Goal: Information Seeking & Learning: Learn about a topic

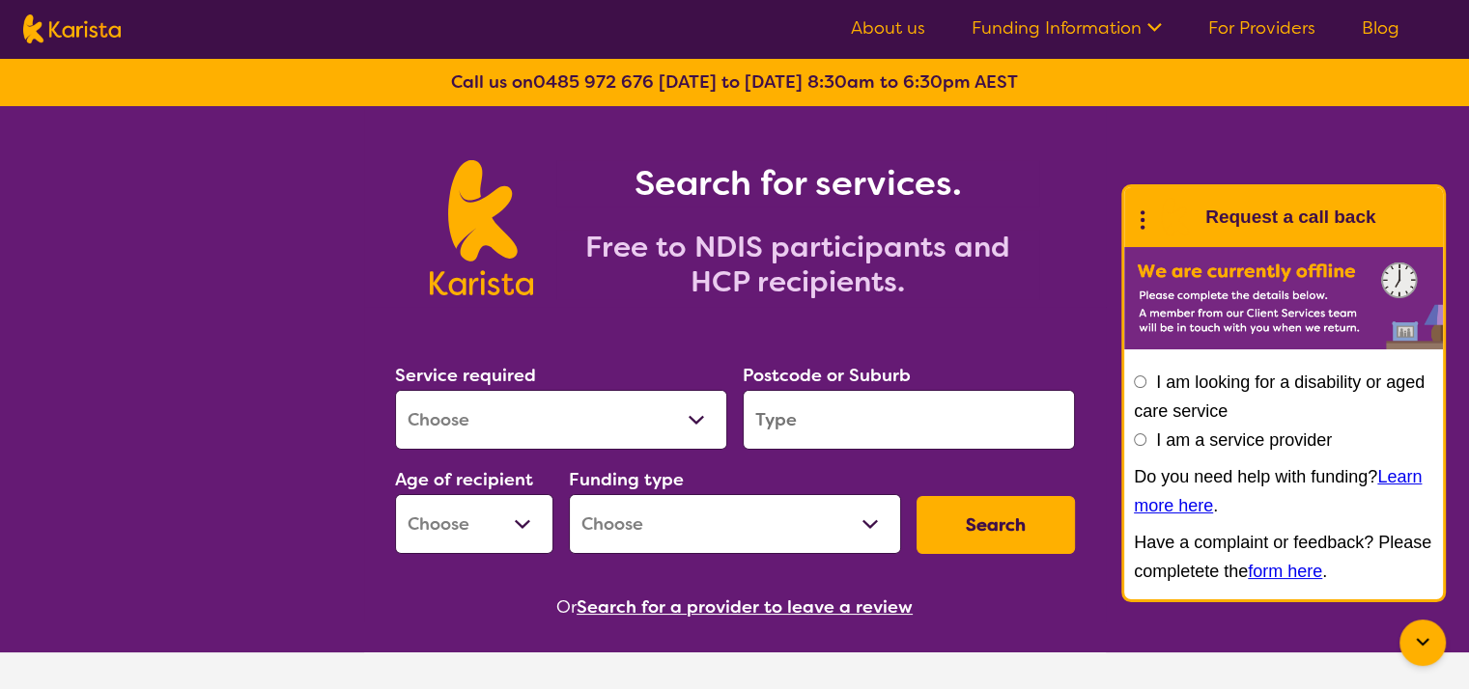
click at [642, 408] on select "Allied Health Assistant Assessment ([MEDICAL_DATA] or [MEDICAL_DATA]) Behaviour…" at bounding box center [561, 420] width 332 height 60
select select "NDIS Plan management"
click at [395, 390] on select "Allied Health Assistant Assessment ([MEDICAL_DATA] or [MEDICAL_DATA]) Behaviour…" at bounding box center [561, 420] width 332 height 60
select select "NDIS"
click at [863, 415] on input "search" at bounding box center [909, 420] width 332 height 60
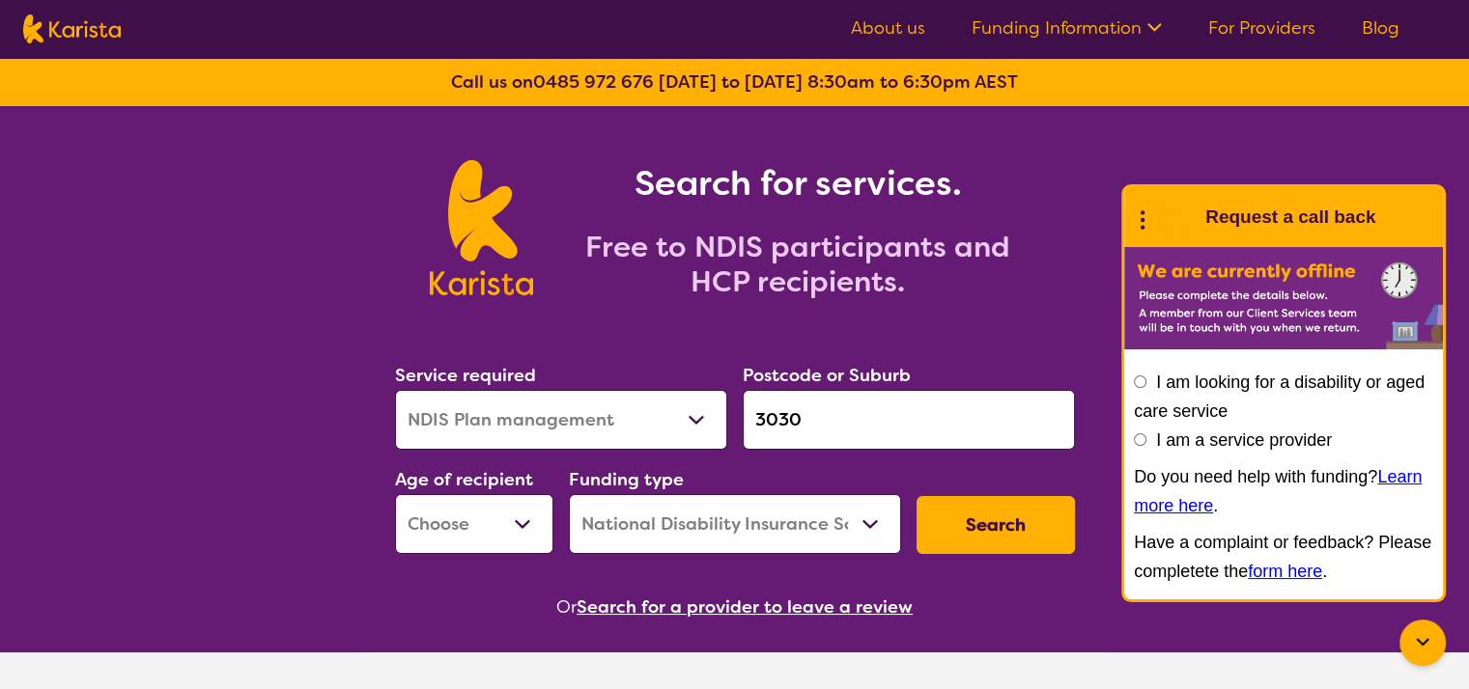
click at [501, 534] on select "Early Childhood - 0 to 9 Child - 10 to 11 Adolescent - 12 to 17 Adult - 18 to 6…" at bounding box center [474, 524] width 158 height 60
click at [826, 424] on input "3030" at bounding box center [909, 420] width 332 height 60
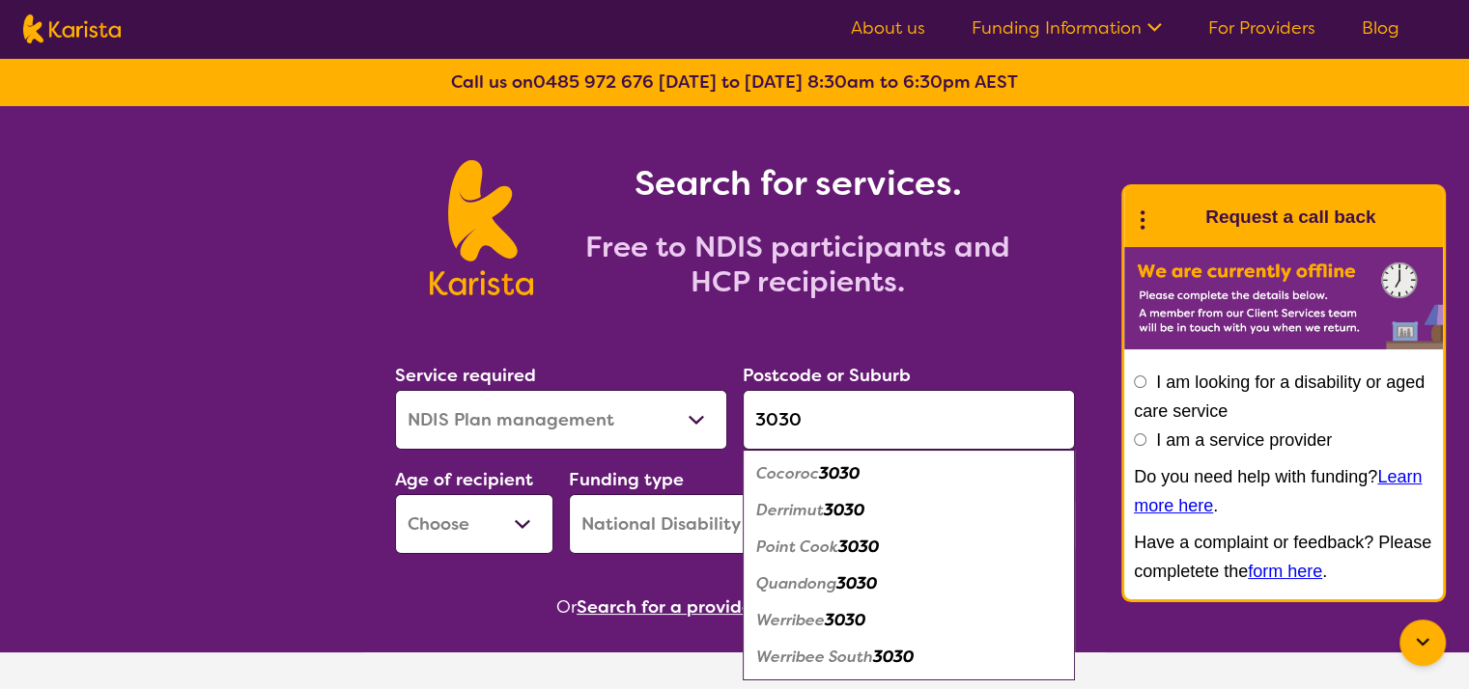
click at [796, 629] on em "Werribee" at bounding box center [790, 620] width 69 height 20
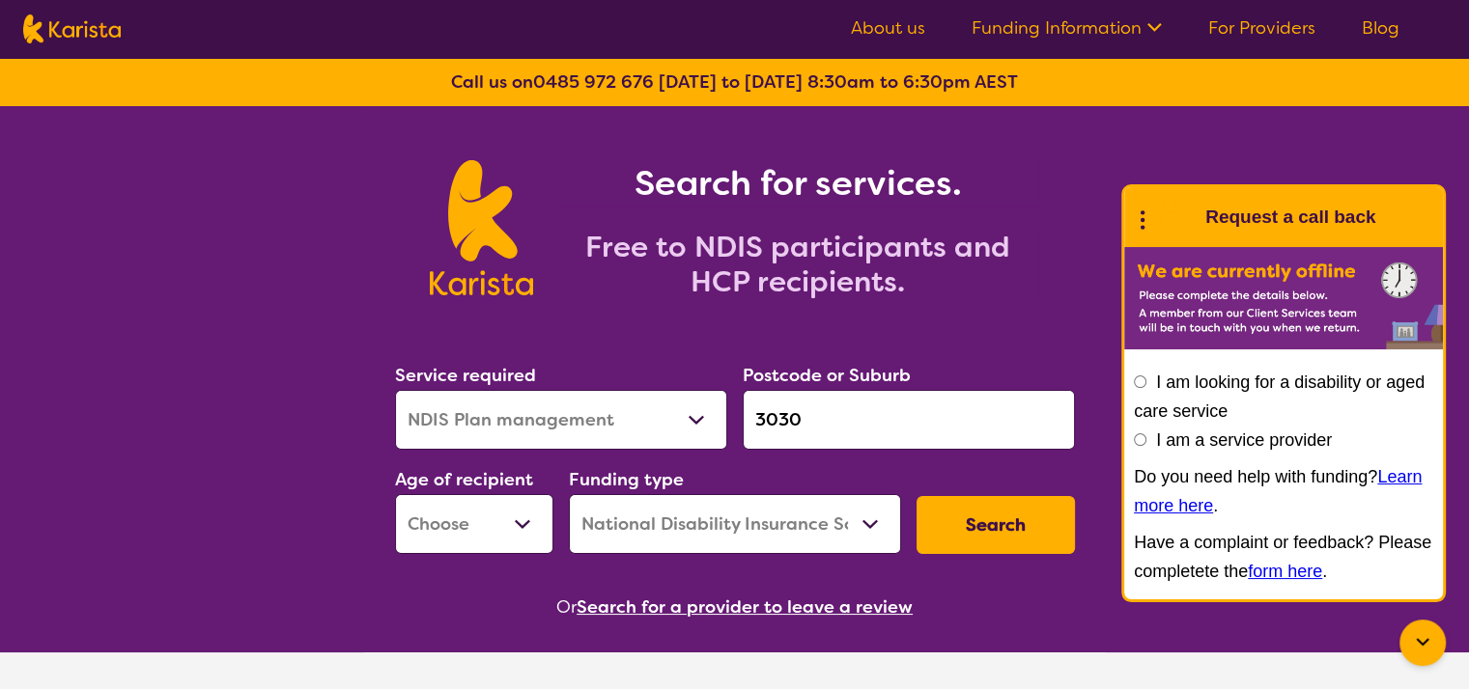
click at [858, 428] on input "3030" at bounding box center [909, 420] width 332 height 60
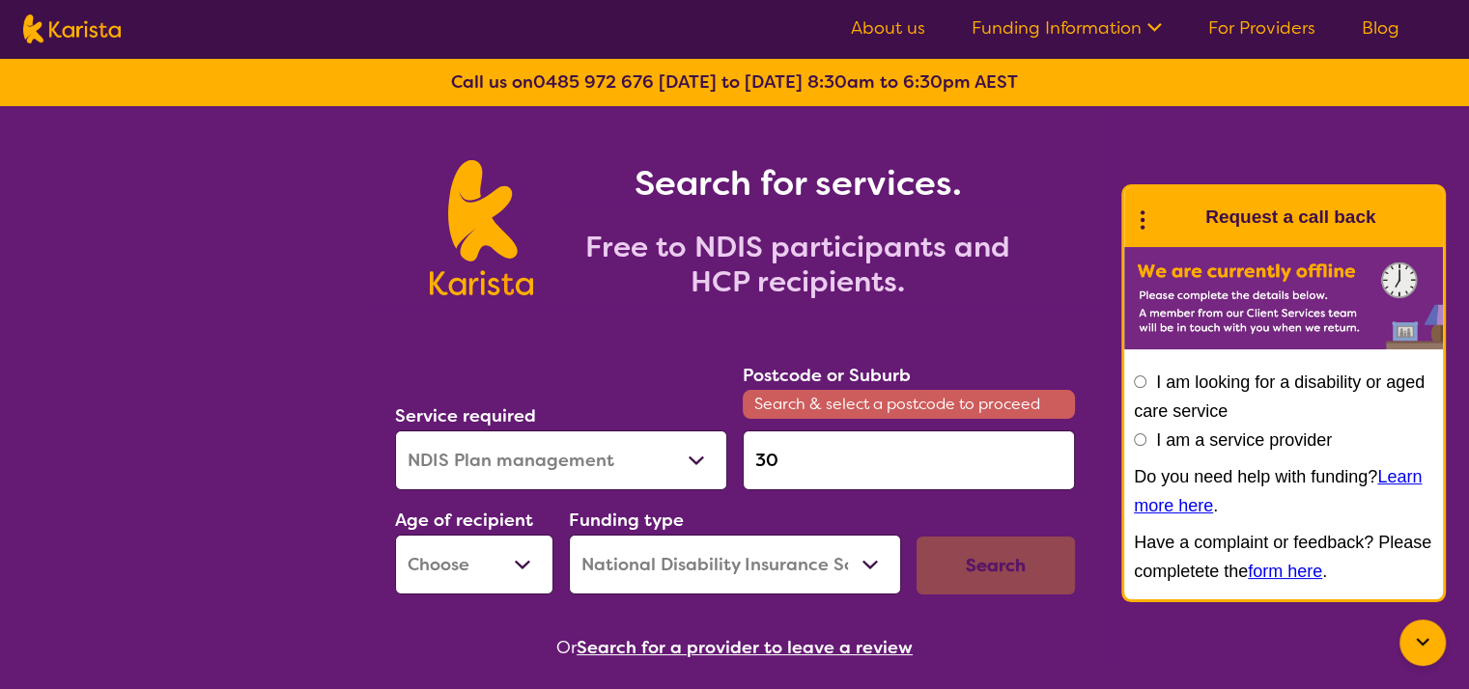
type input "3"
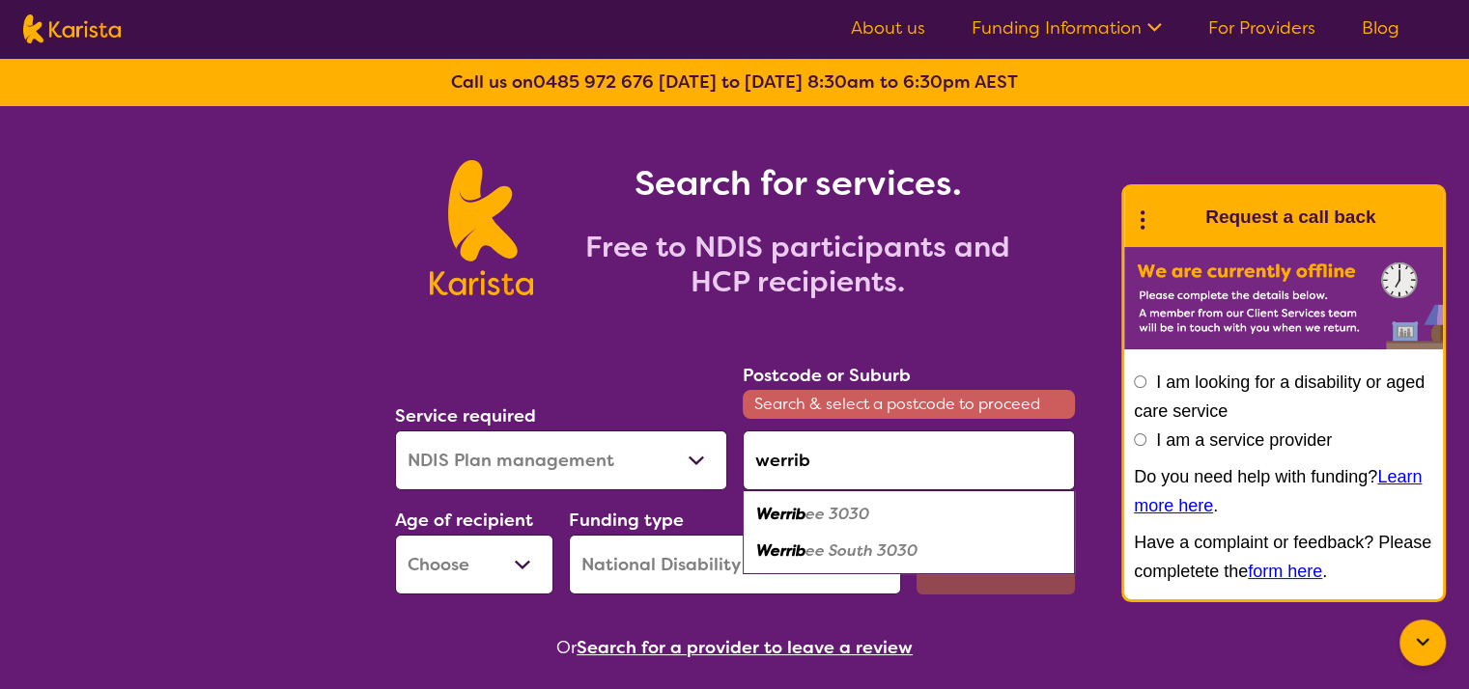
click at [807, 513] on em "ee 3030" at bounding box center [837, 514] width 64 height 20
type input "3030"
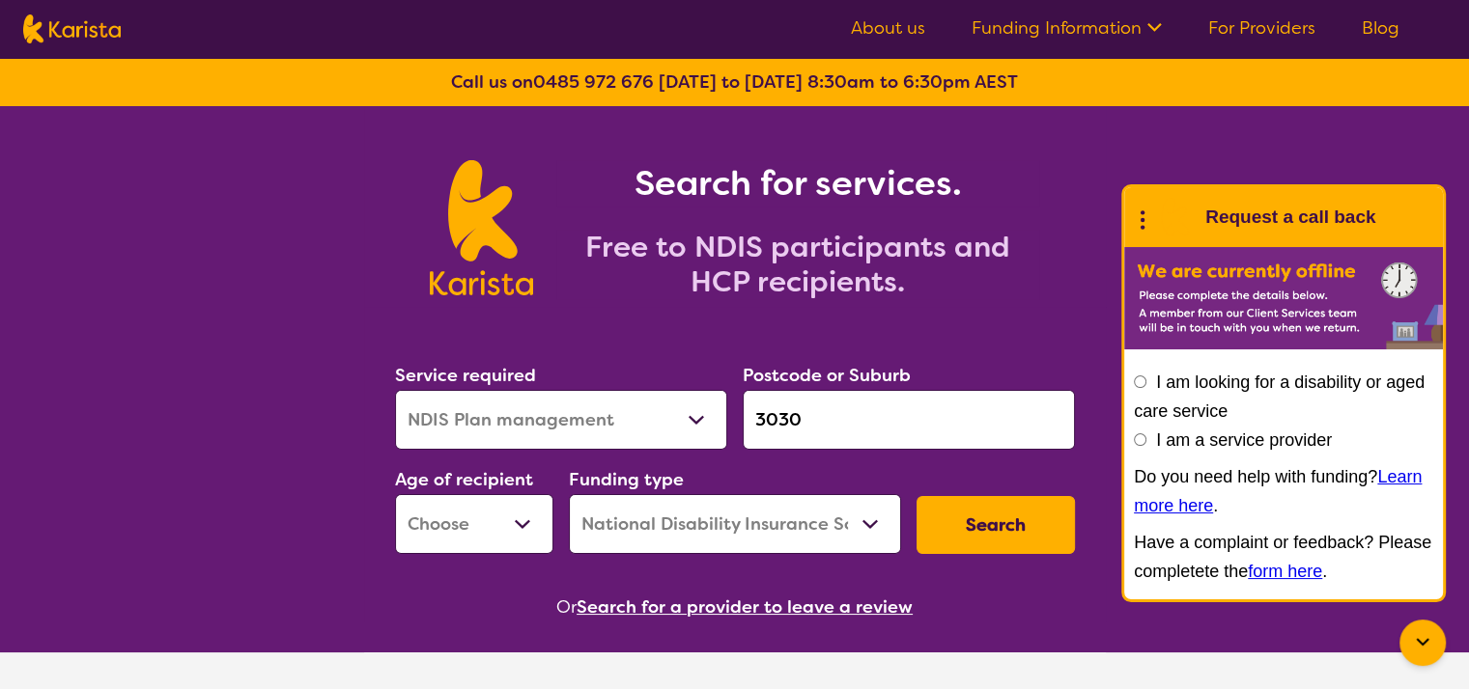
drag, startPoint x: 505, startPoint y: 513, endPoint x: 496, endPoint y: 497, distance: 17.7
click at [496, 497] on select "Early Childhood - 0 to 9 Child - 10 to 11 Adolescent - 12 to 17 Adult - 18 to 6…" at bounding box center [474, 524] width 158 height 60
select select "AS"
click at [395, 494] on select "Early Childhood - 0 to 9 Child - 10 to 11 Adolescent - 12 to 17 Adult - 18 to 6…" at bounding box center [474, 524] width 158 height 60
click at [980, 531] on button "Search" at bounding box center [995, 525] width 158 height 58
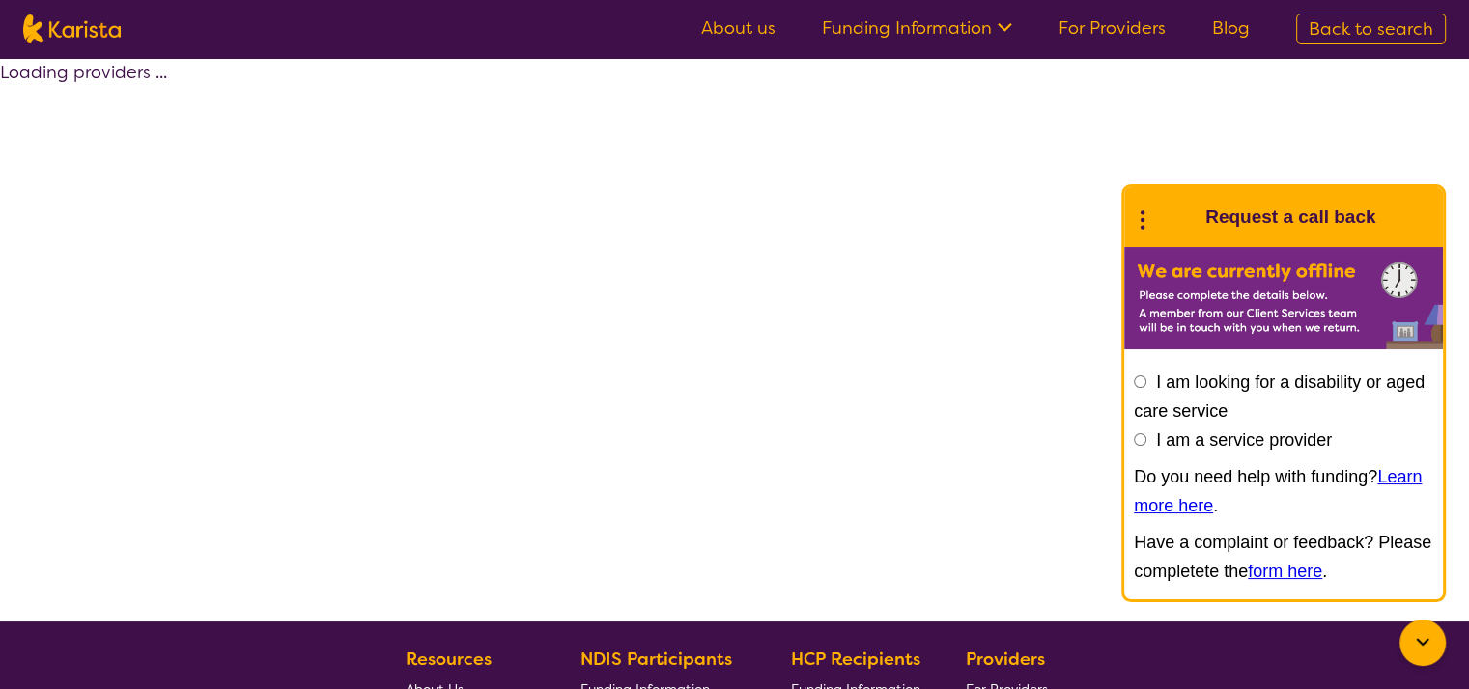
select select "by_score"
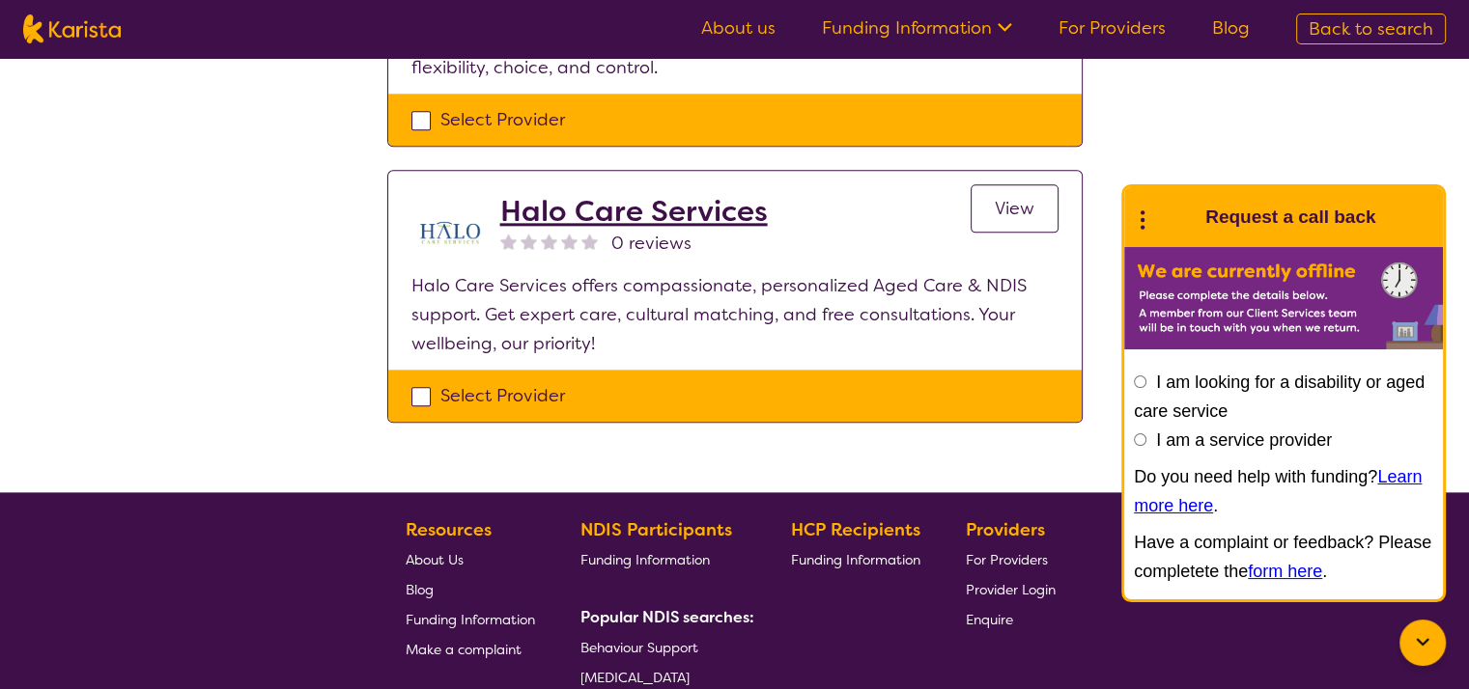
scroll to position [2269, 0]
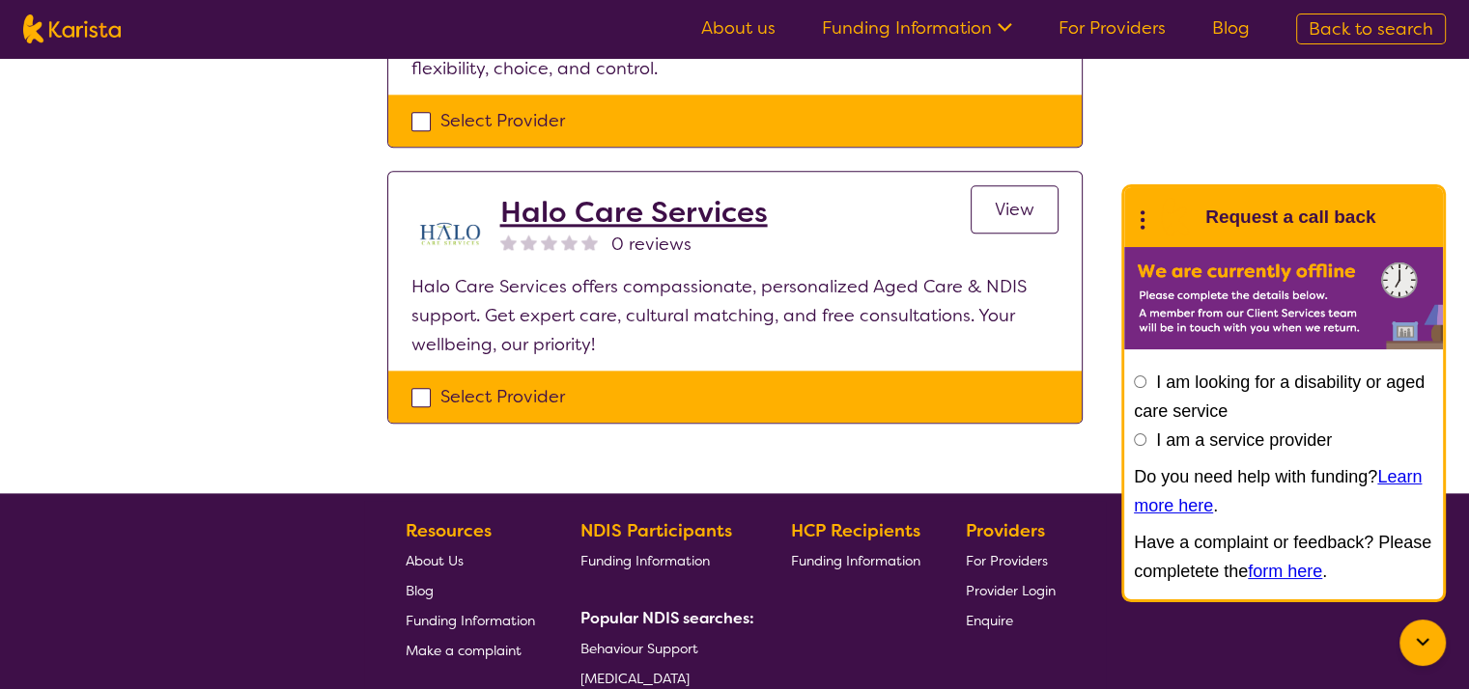
click at [1428, 629] on div at bounding box center [1422, 643] width 46 height 46
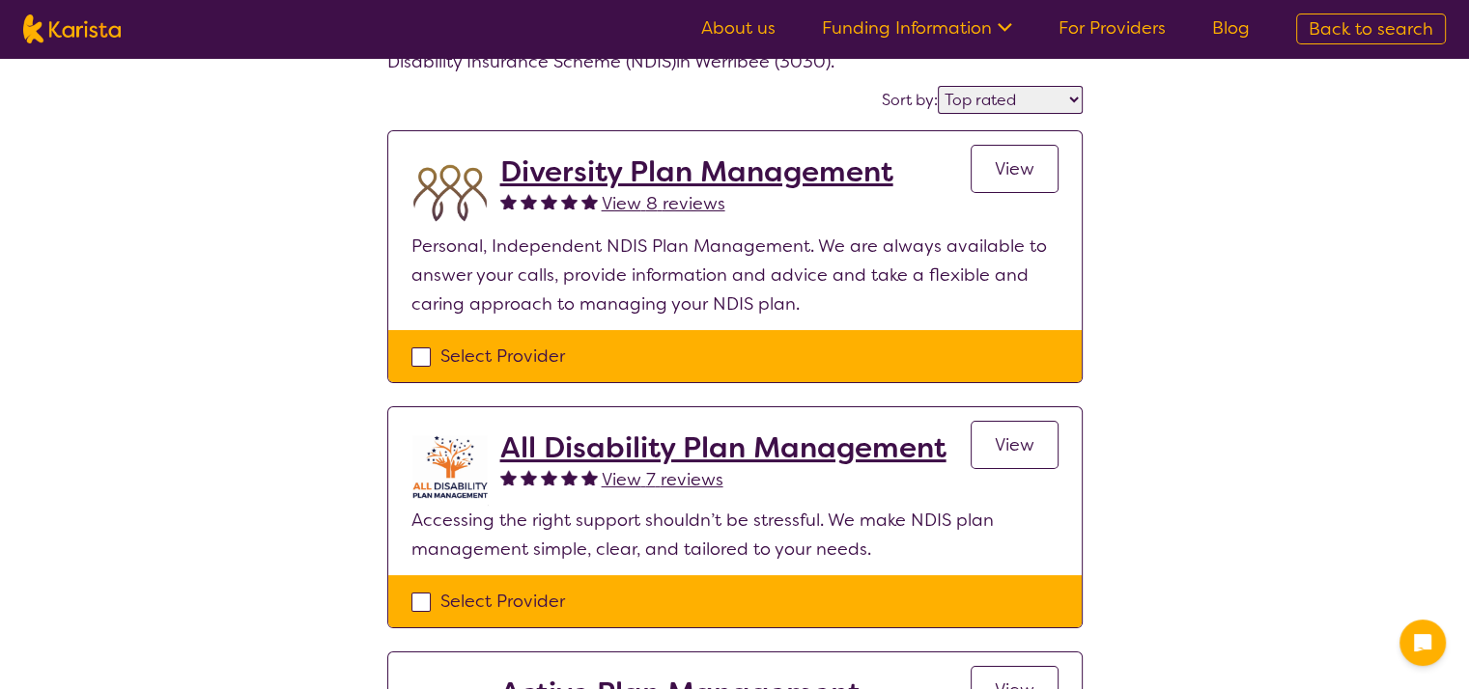
scroll to position [0, 0]
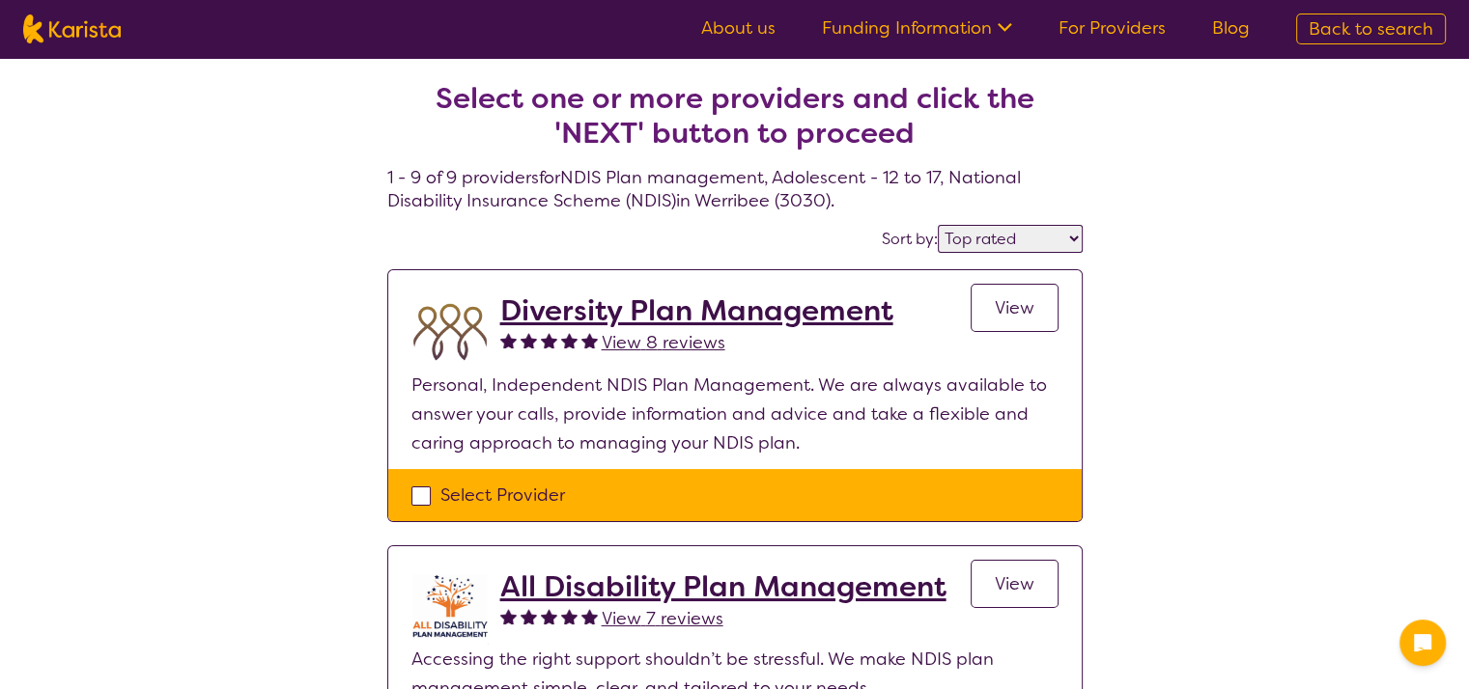
select select "NDIS Plan management"
select select "AS"
select select "NDIS"
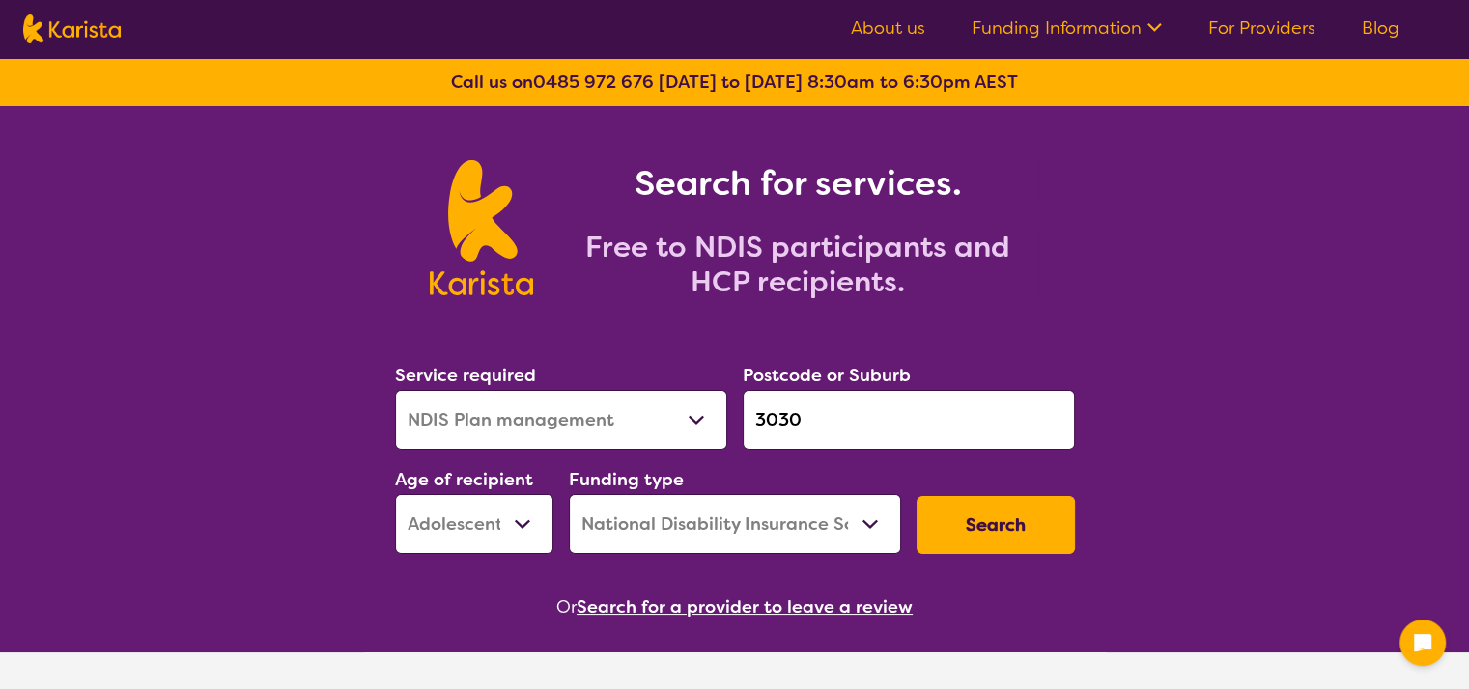
click at [882, 426] on input "3030" at bounding box center [909, 420] width 332 height 60
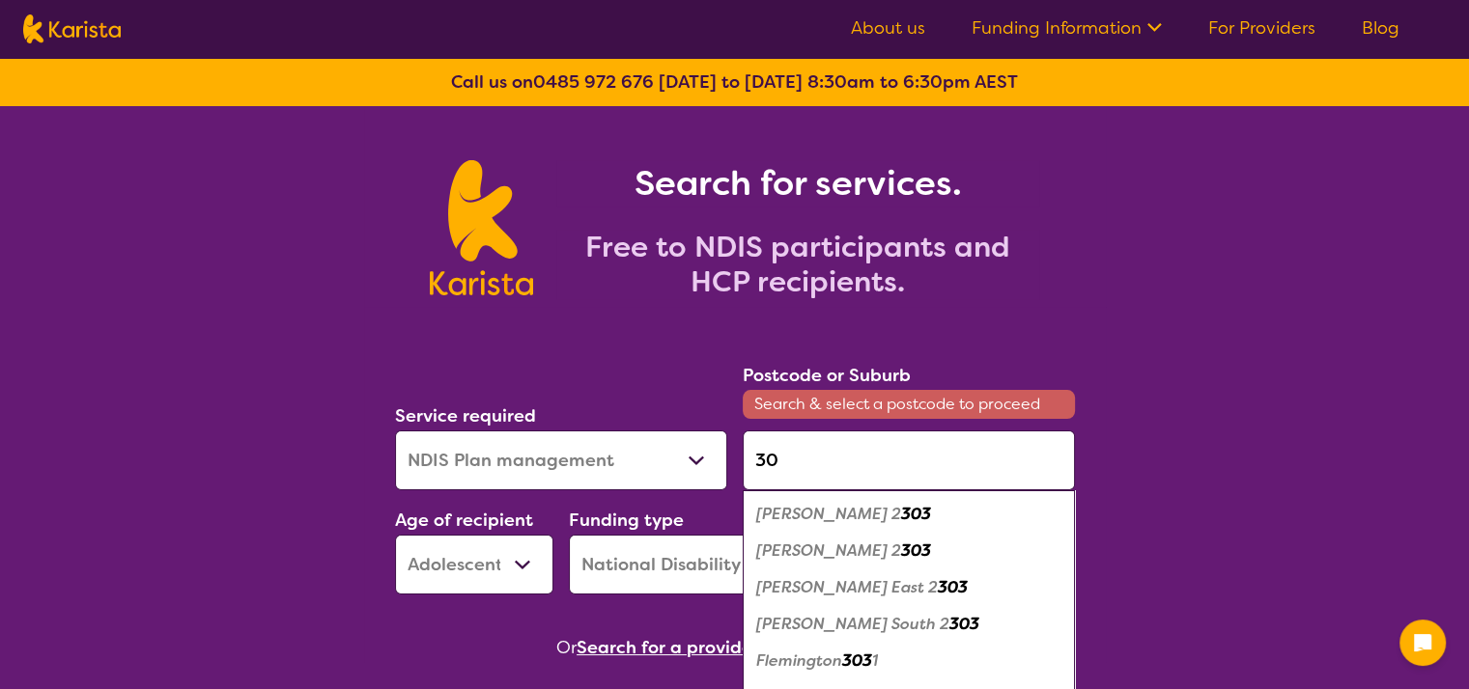
type input "3"
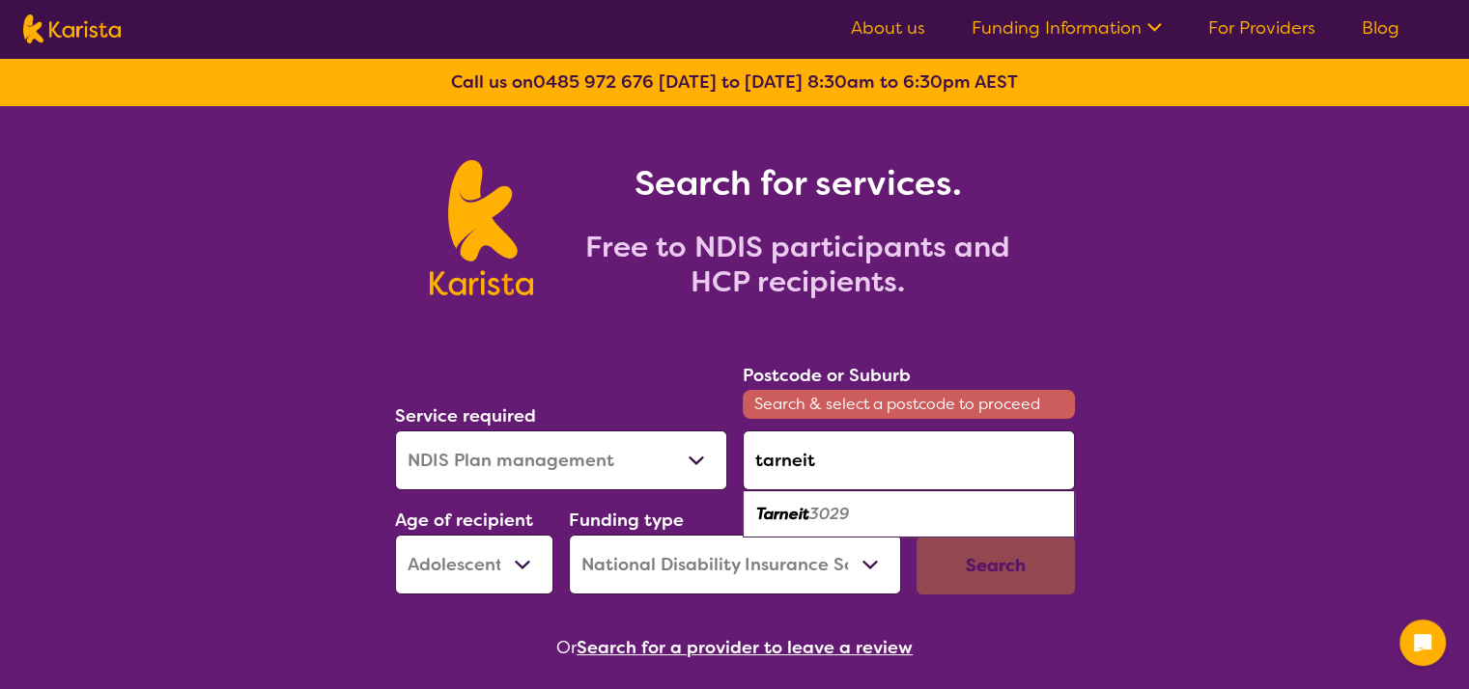
click at [829, 508] on em "3029" at bounding box center [829, 514] width 40 height 20
type input "3029"
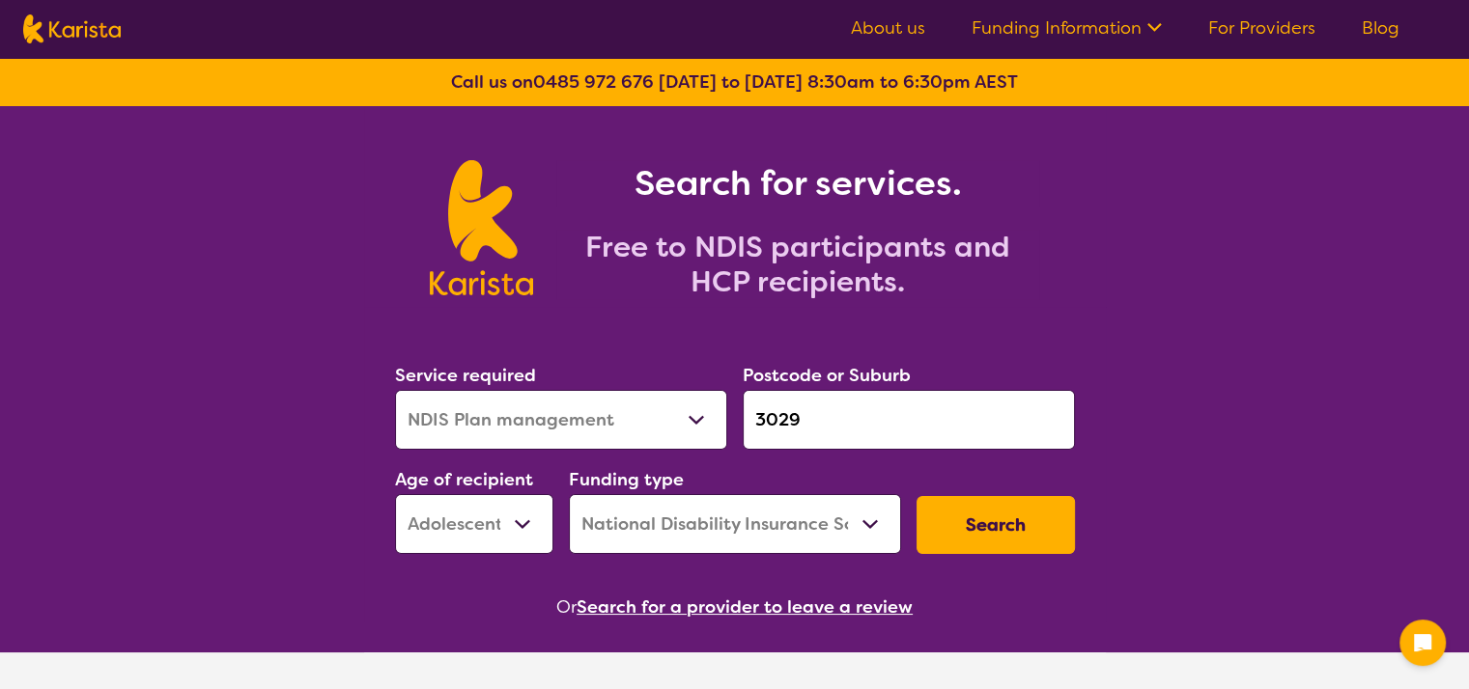
click at [965, 523] on button "Search" at bounding box center [995, 525] width 158 height 58
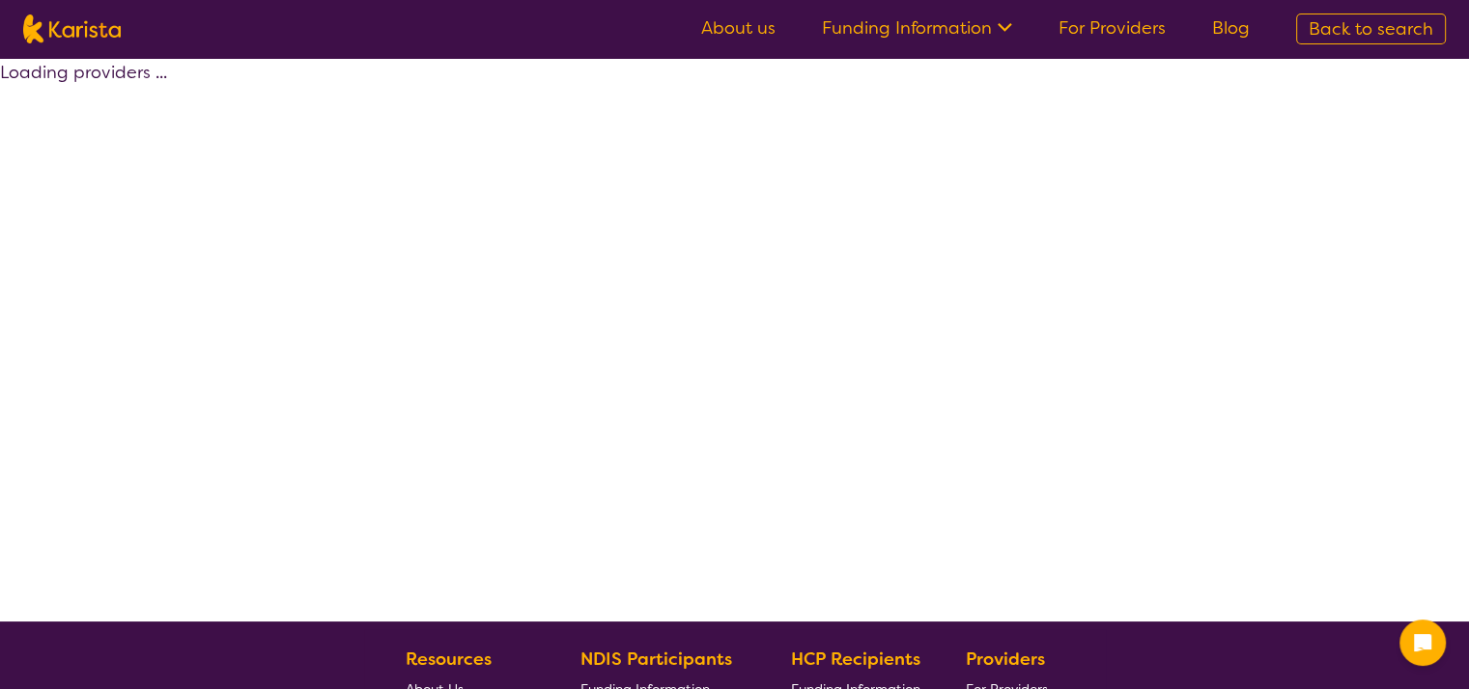
select select "by_score"
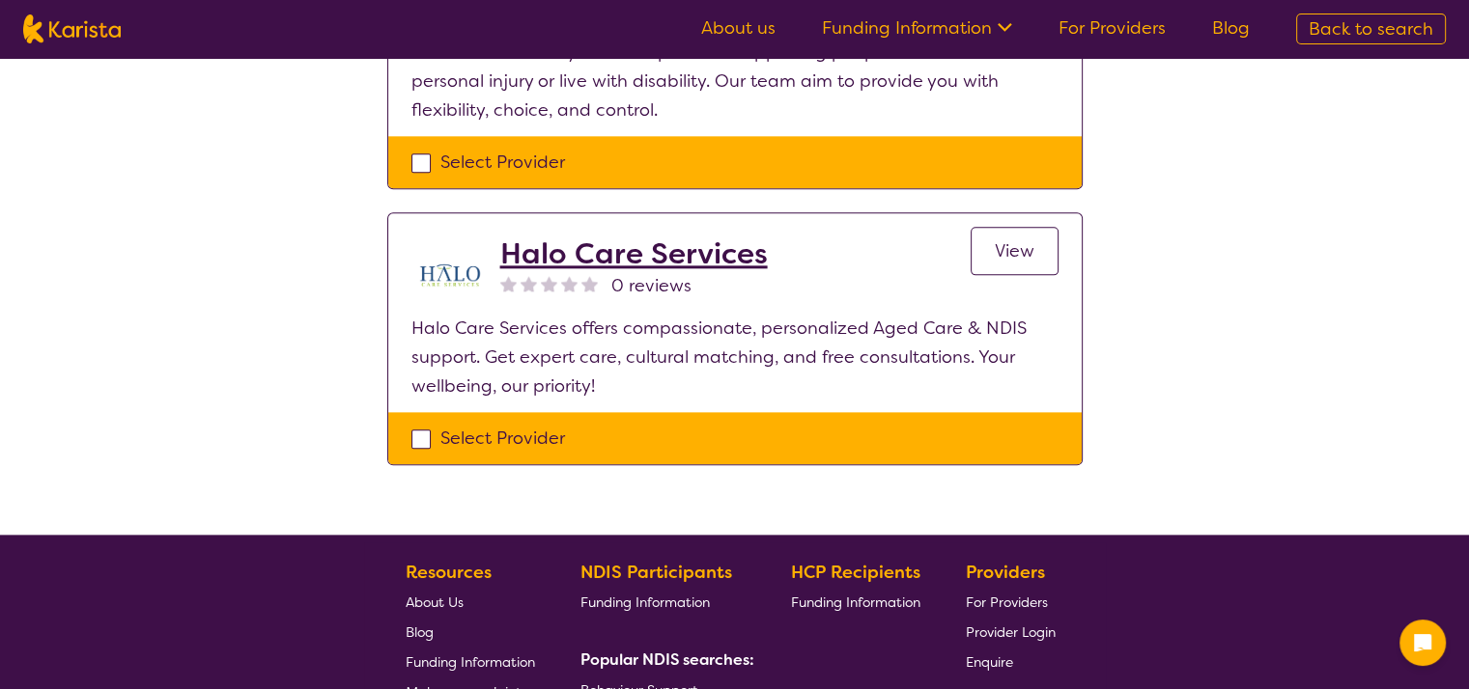
scroll to position [2229, 0]
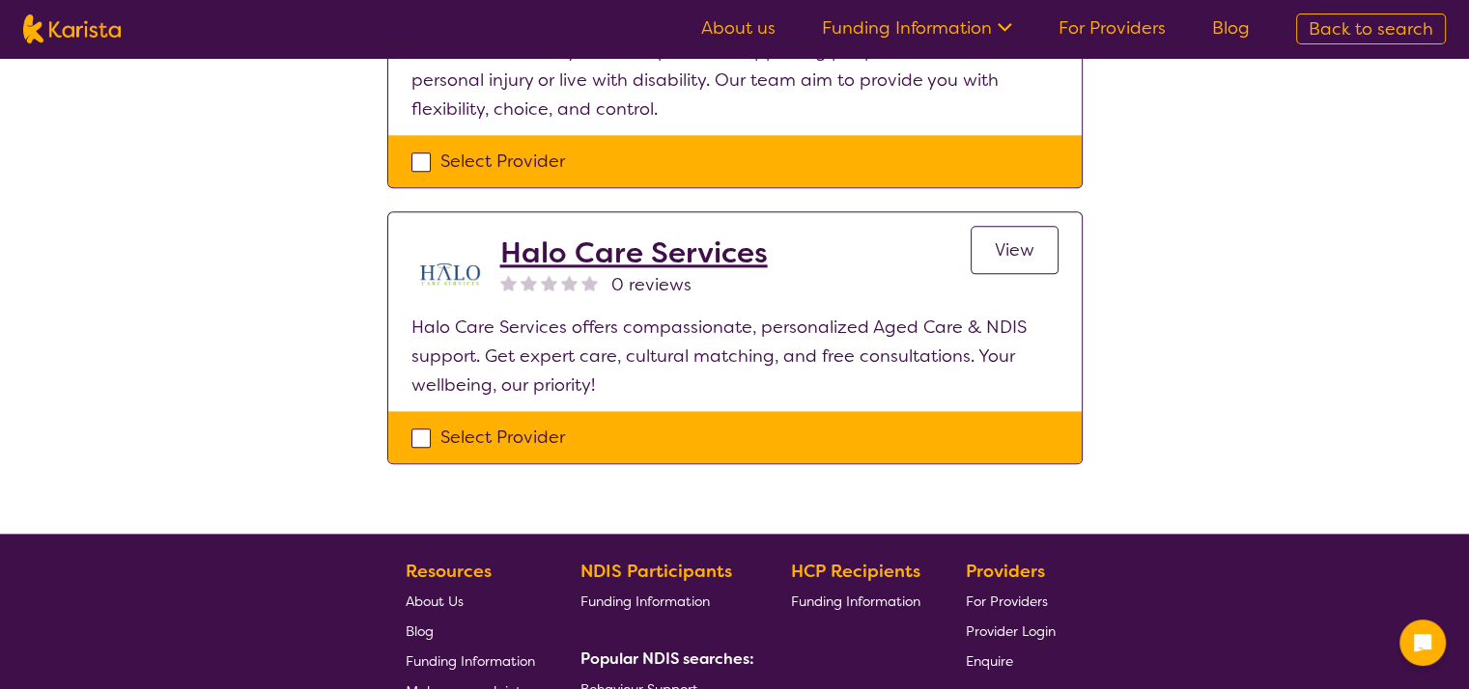
select select "NDIS Plan management"
select select "AS"
select select "NDIS"
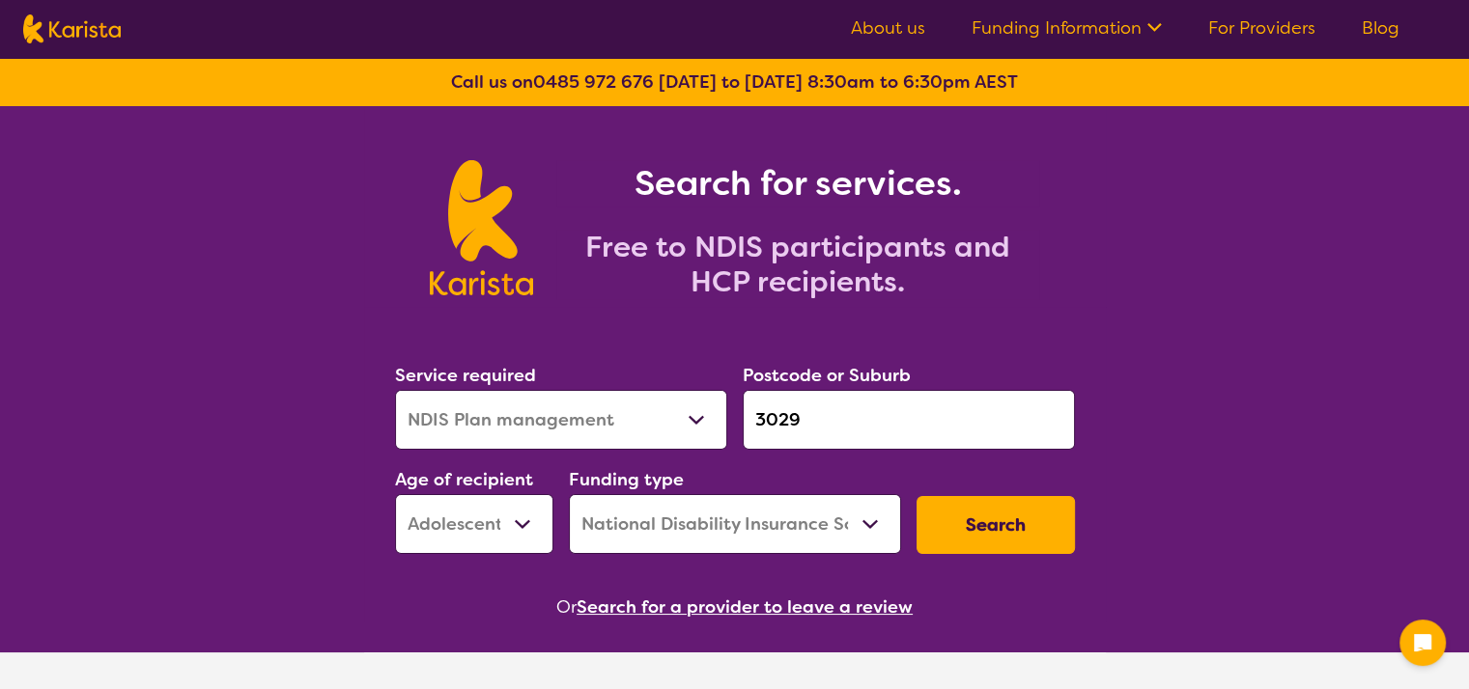
click at [695, 416] on select "Allied Health Assistant Assessment ([MEDICAL_DATA] or [MEDICAL_DATA]) Behaviour…" at bounding box center [561, 420] width 332 height 60
click at [395, 390] on select "Allied Health Assistant Assessment ([MEDICAL_DATA] or [MEDICAL_DATA]) Behaviour…" at bounding box center [561, 420] width 332 height 60
click at [873, 520] on select "Home Care Package (HCP) National Disability Insurance Scheme (NDIS) I don't know" at bounding box center [735, 524] width 332 height 60
click at [569, 494] on select "Home Care Package (HCP) National Disability Insurance Scheme (NDIS) I don't know" at bounding box center [735, 524] width 332 height 60
click at [1000, 513] on button "Search" at bounding box center [995, 525] width 158 height 58
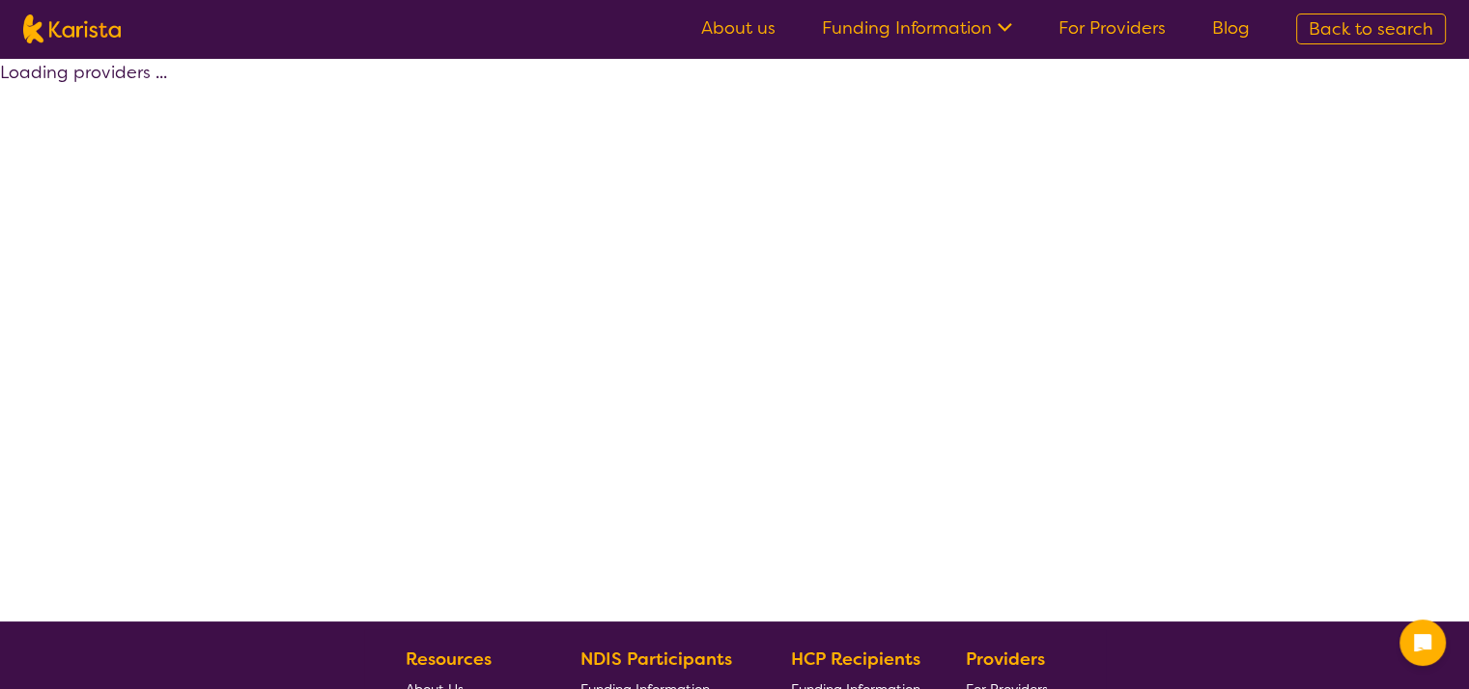
select select "by_score"
